Goal: Information Seeking & Learning: Find contact information

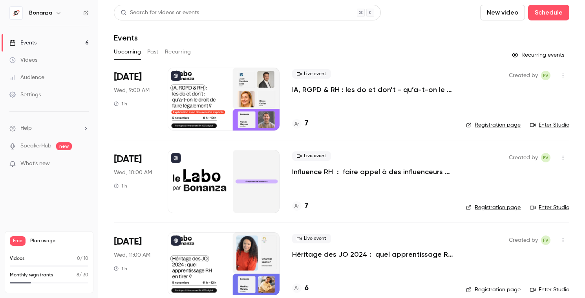
click at [51, 279] on div "Monthly registrants 8 / 30" at bounding box center [49, 277] width 79 height 12
click at [296, 122] on icon at bounding box center [297, 124] width 5 height 4
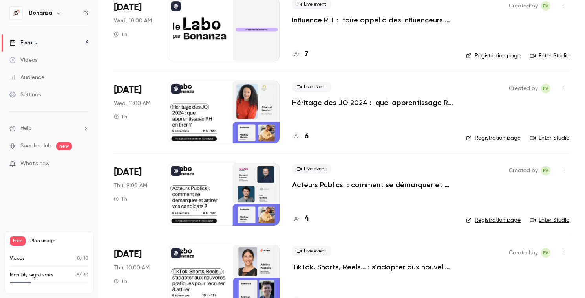
scroll to position [258, 0]
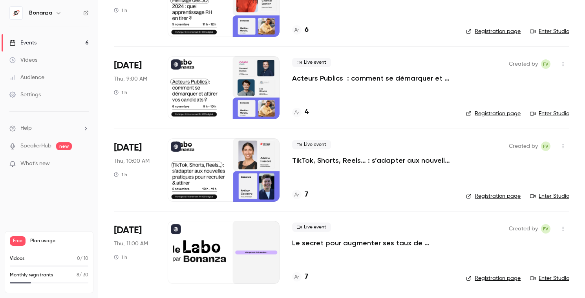
click at [299, 116] on div "4" at bounding box center [300, 112] width 16 height 11
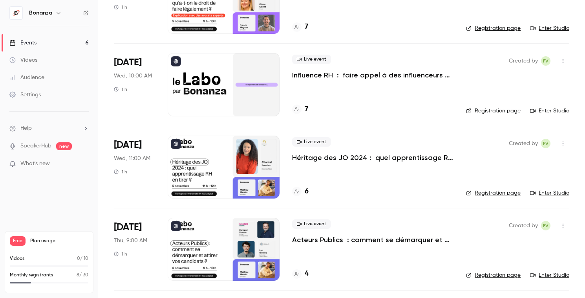
scroll to position [97, 0]
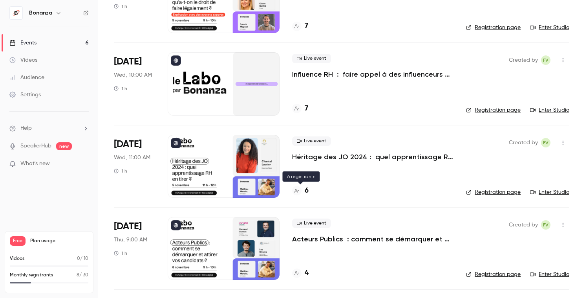
click at [299, 192] on icon at bounding box center [297, 190] width 5 height 5
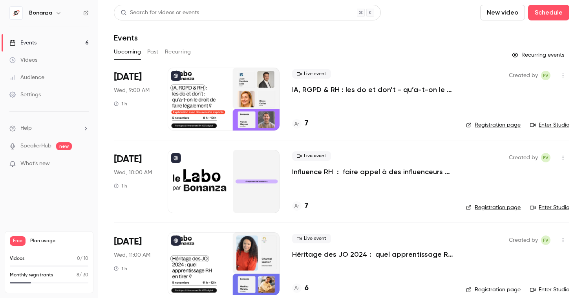
click at [298, 127] on div at bounding box center [296, 123] width 9 height 9
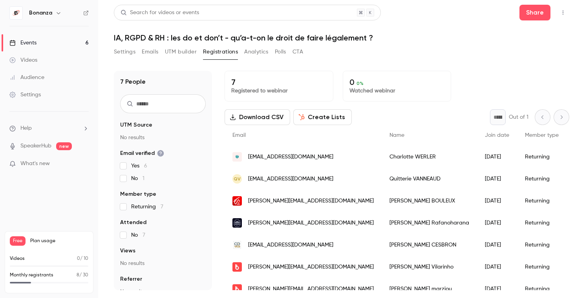
scroll to position [10, 0]
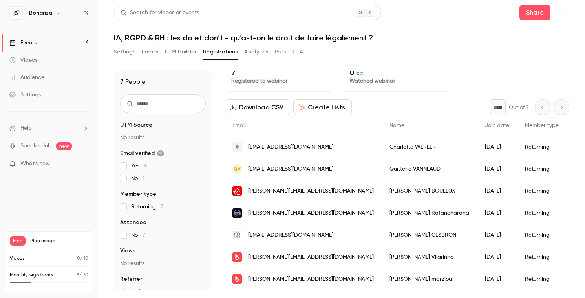
drag, startPoint x: 336, startPoint y: 149, endPoint x: 275, endPoint y: 147, distance: 60.9
click at [275, 147] on div "[EMAIL_ADDRESS][DOMAIN_NAME]" at bounding box center [303, 147] width 157 height 22
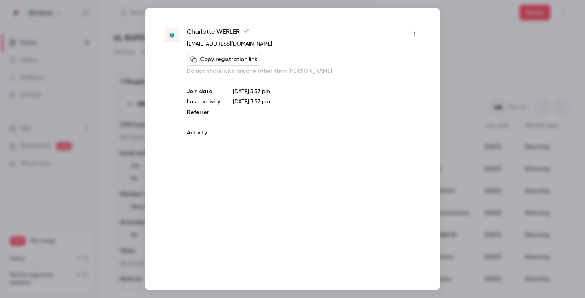
copy span "[DOMAIN_NAME]"
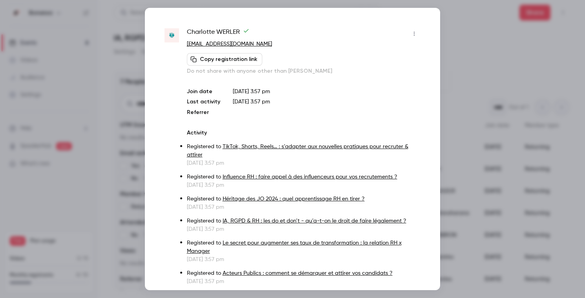
scroll to position [18, 0]
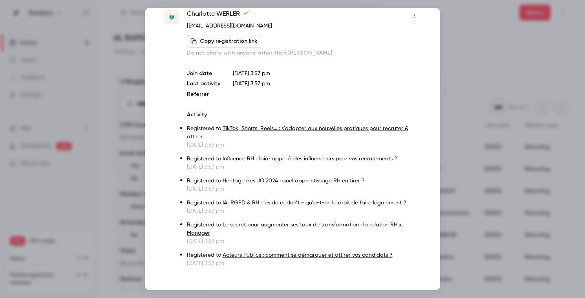
click at [487, 35] on div at bounding box center [292, 149] width 585 height 298
